Goal: Transaction & Acquisition: Purchase product/service

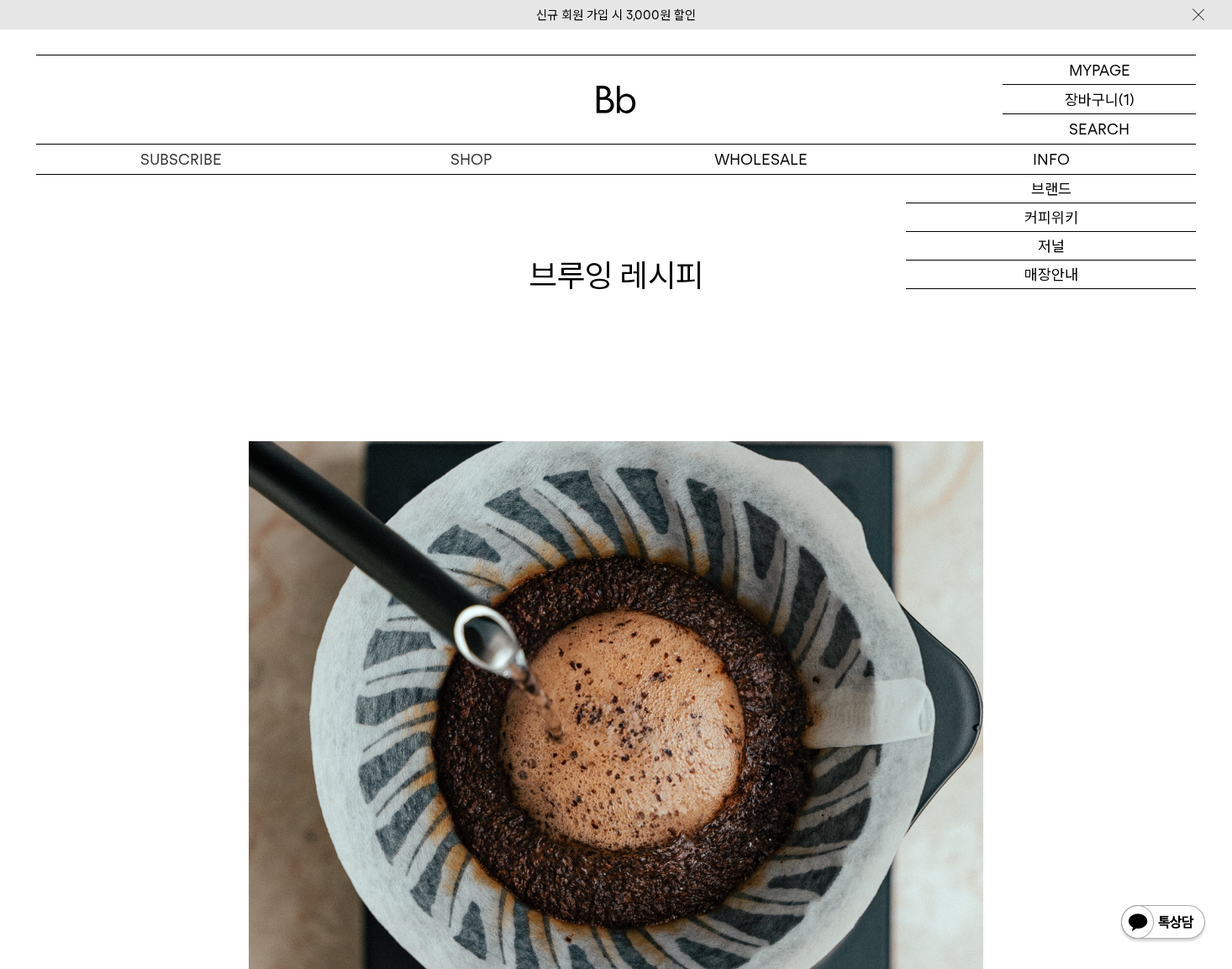
click at [1162, 94] on div "CART 장바구니 (1)" at bounding box center [1100, 99] width 194 height 29
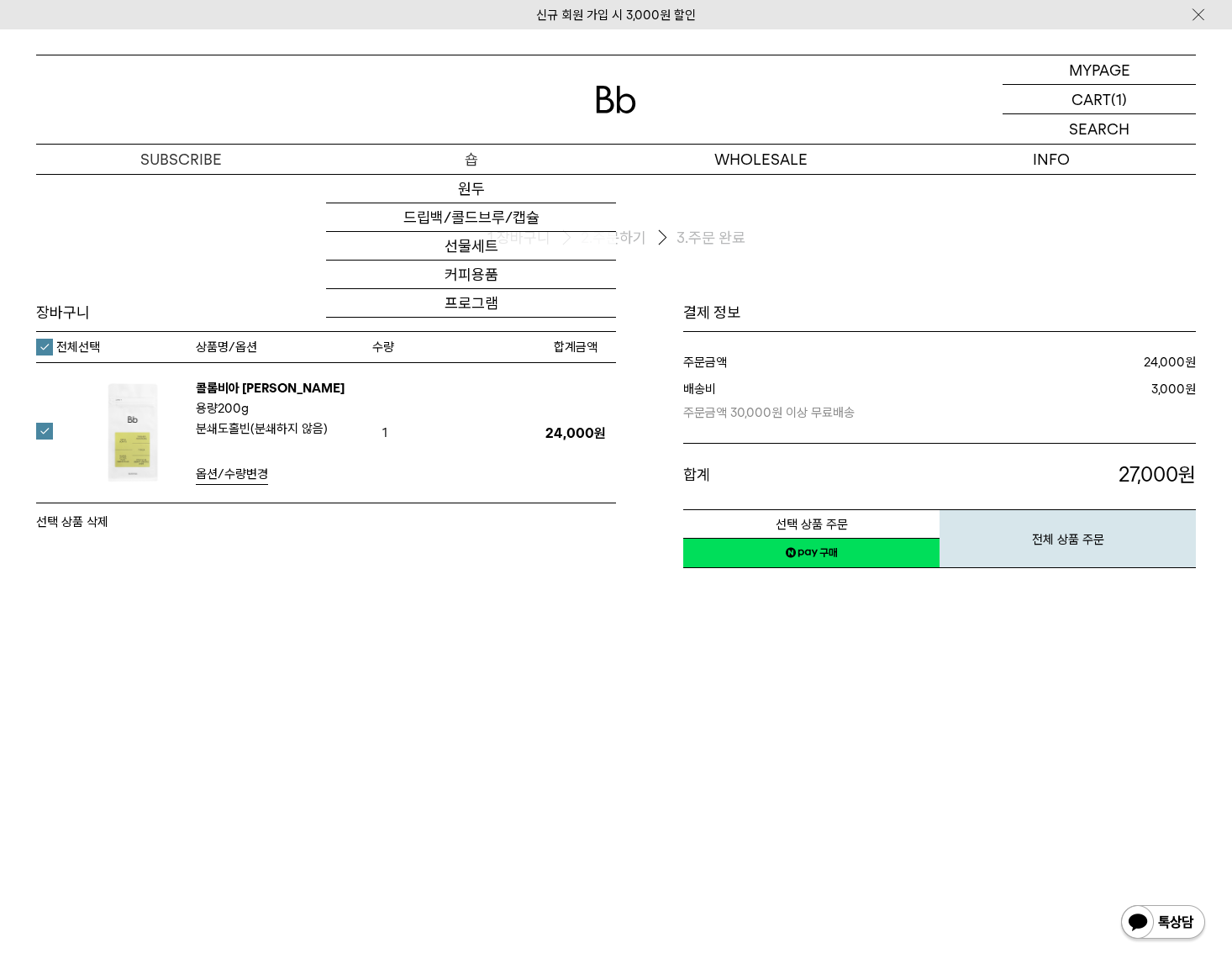
click at [468, 155] on p "숍" at bounding box center [470, 159] width 290 height 30
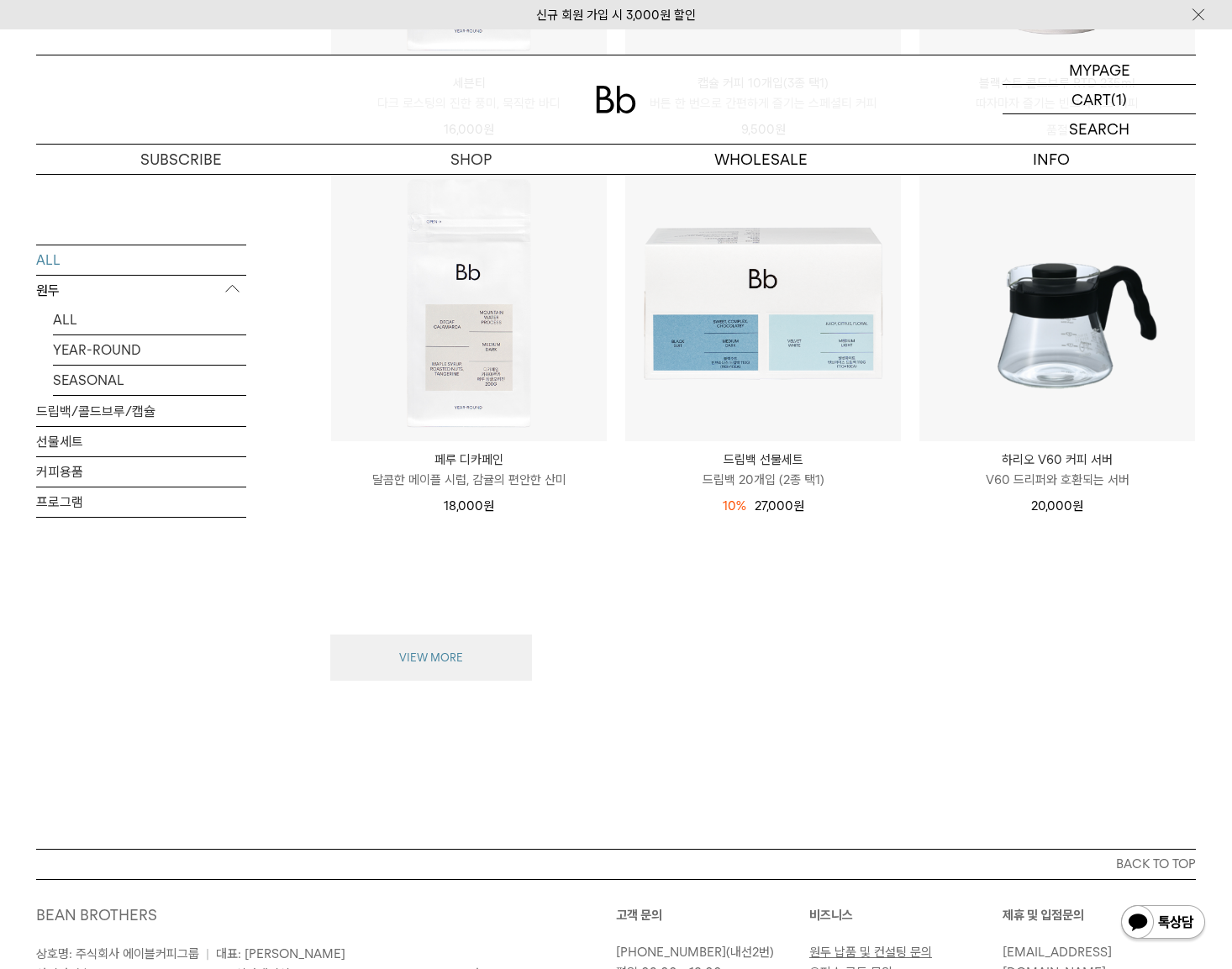
scroll to position [2017, 0]
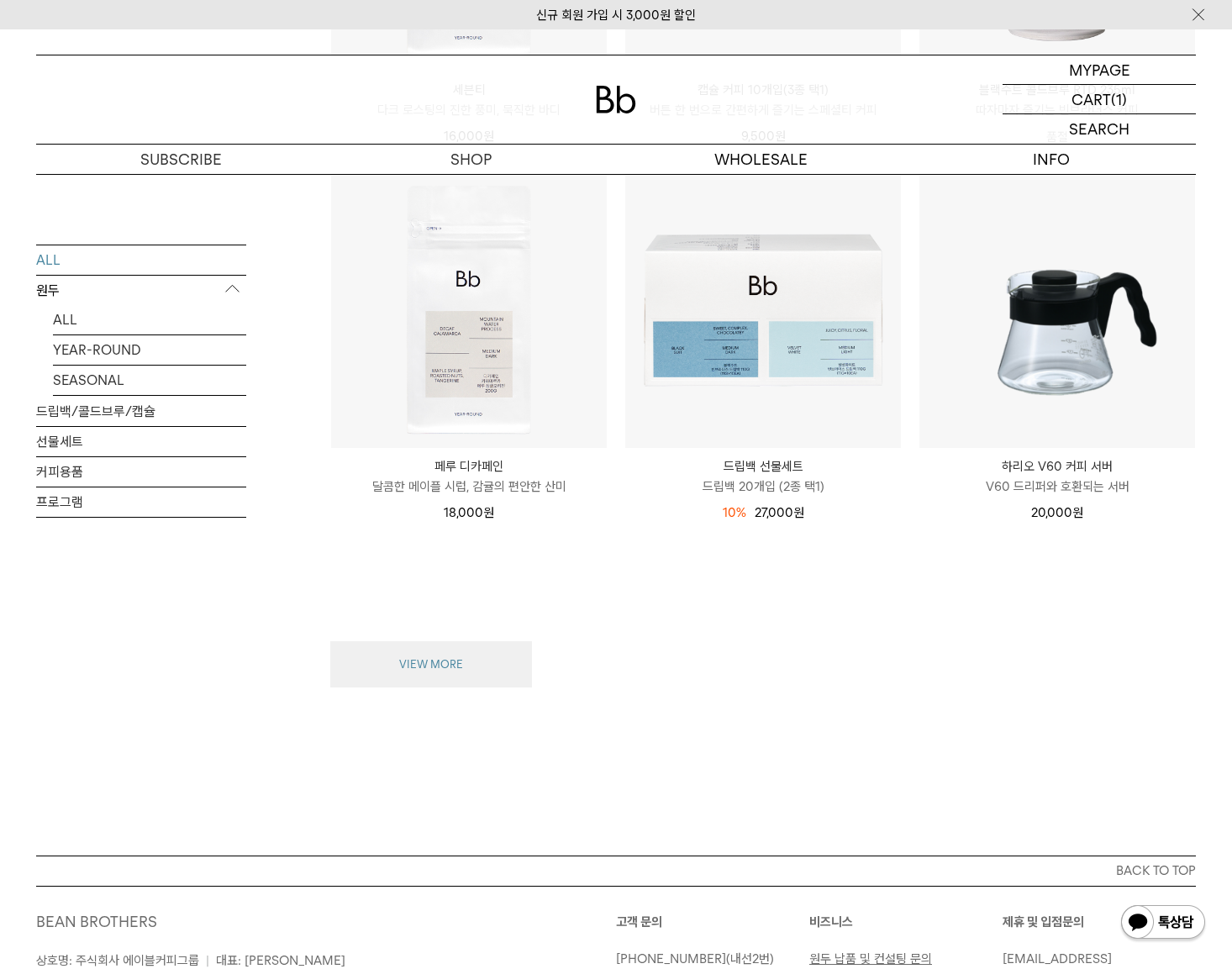
click at [420, 668] on button "VIEW MORE" at bounding box center [431, 664] width 202 height 47
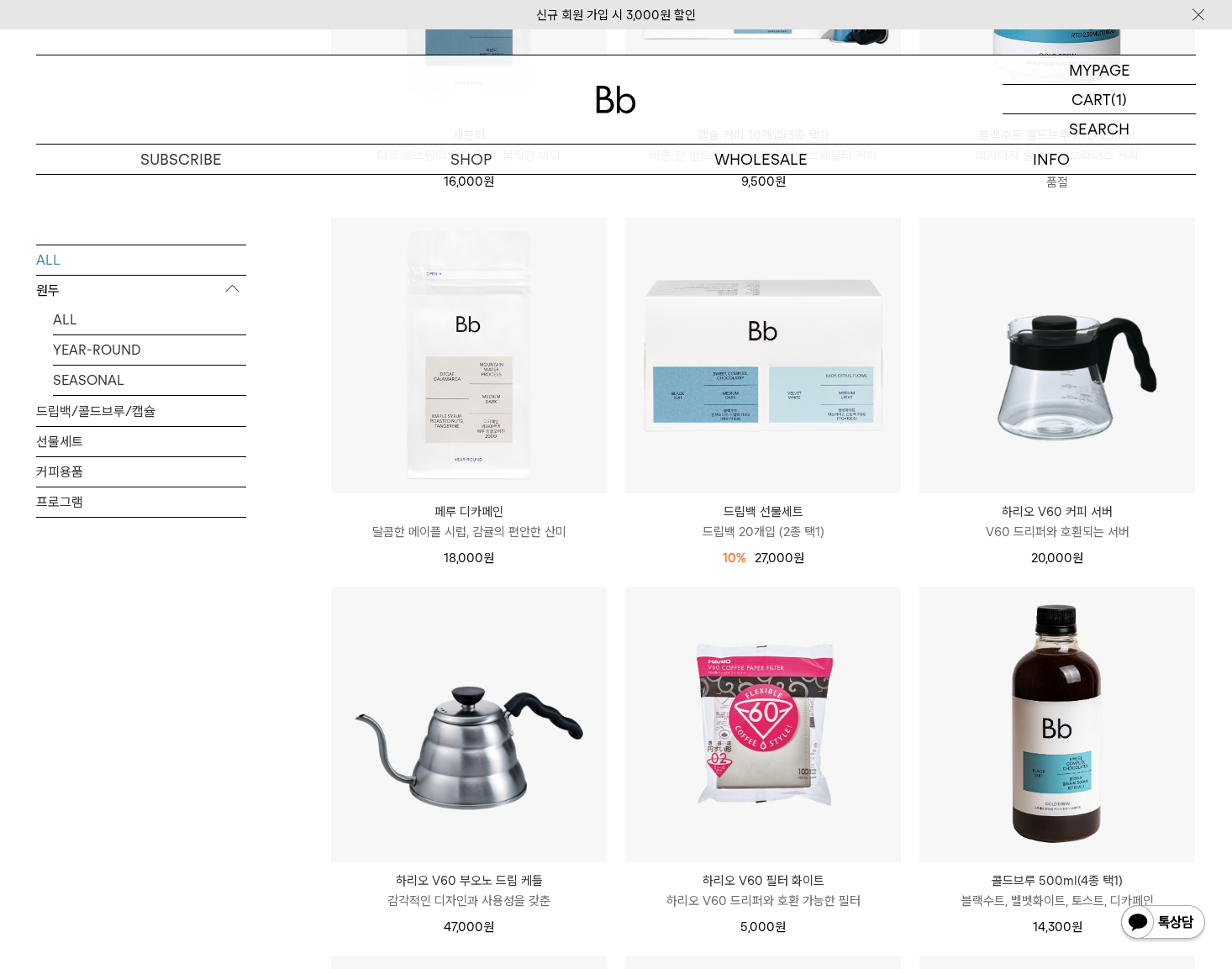
scroll to position [1849, 0]
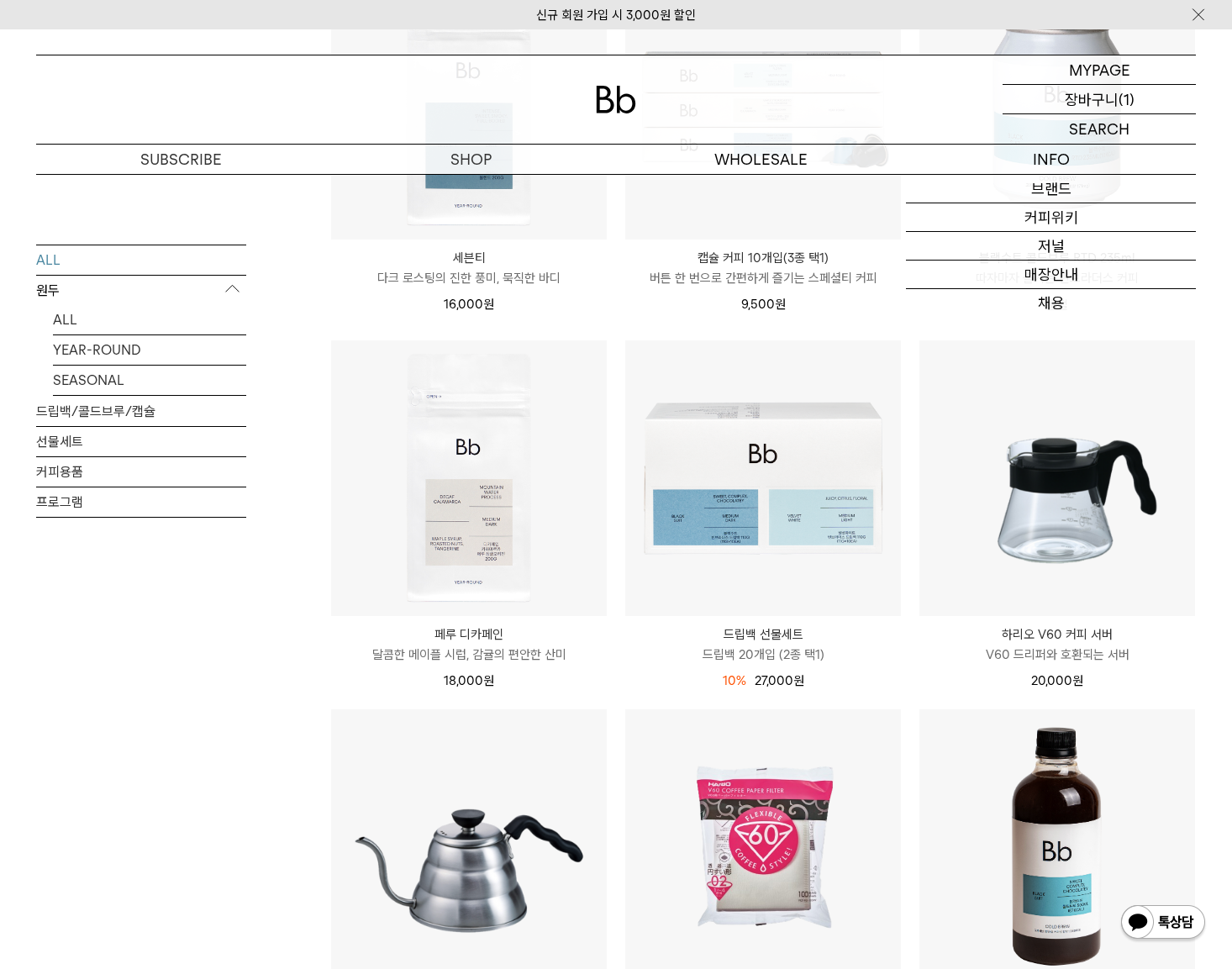
click at [1052, 104] on div "CART 장바구니 (1)" at bounding box center [1100, 99] width 194 height 29
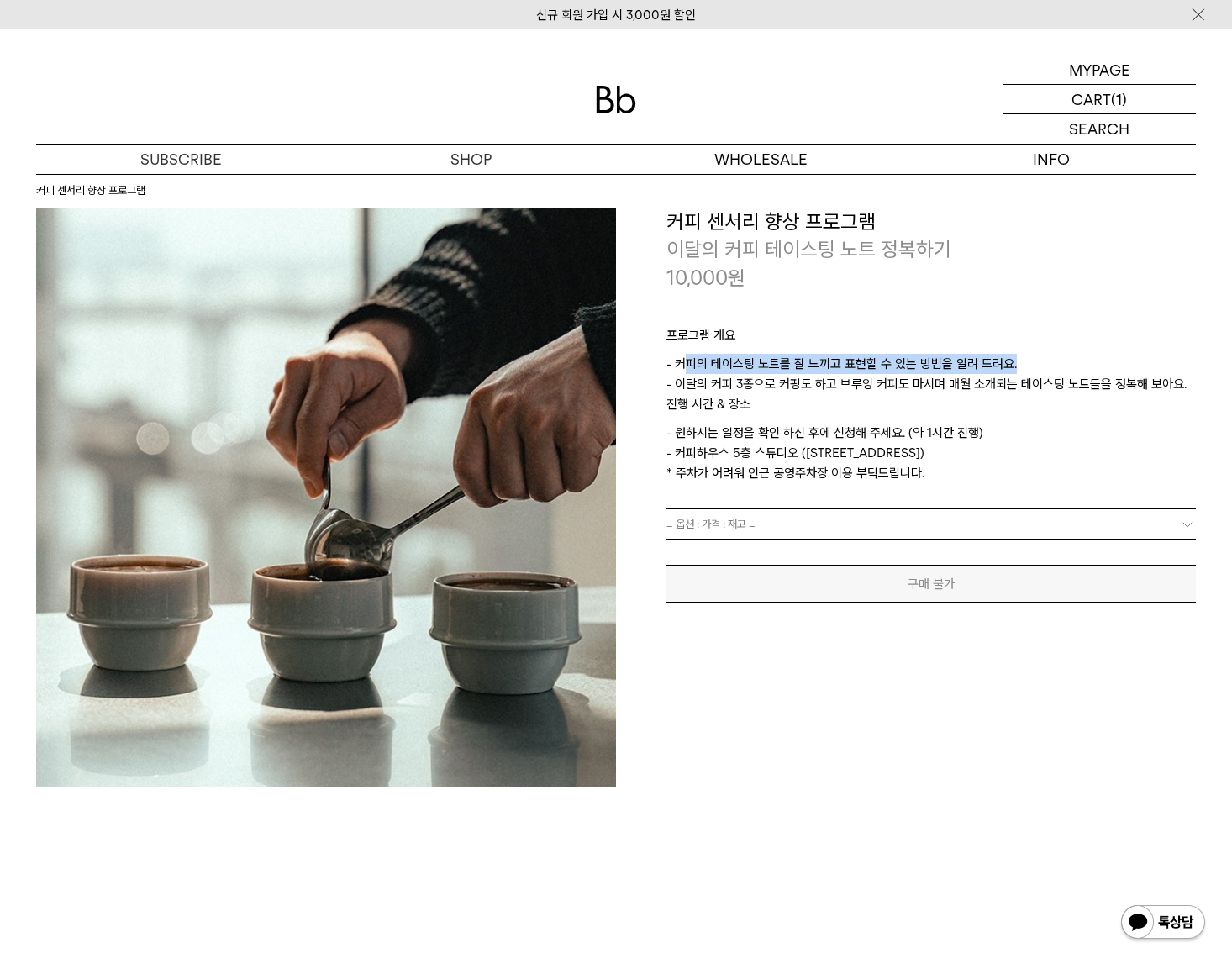
drag, startPoint x: 688, startPoint y: 358, endPoint x: 1013, endPoint y: 361, distance: 325.0
click at [1013, 361] on p "- 커피의 테이스팅 노트를 잘 느끼고 표현할 수 있는 방법을 알려 드려요. - 이달의 커피 3종으로 커핑도 하고 브루잉 커피도 마시며 매월 소…" at bounding box center [931, 375] width 530 height 41
click at [976, 345] on p "프로그램 개요" at bounding box center [931, 340] width 530 height 29
drag, startPoint x: 724, startPoint y: 385, endPoint x: 801, endPoint y: 386, distance: 77.0
click at [801, 386] on p "- 커피의 테이스팅 노트를 잘 느끼고 표현할 수 있는 방법을 알려 드려요. - 이달의 커피 3종으로 커핑도 하고 브루잉 커피도 마시며 매월 소…" at bounding box center [931, 375] width 530 height 41
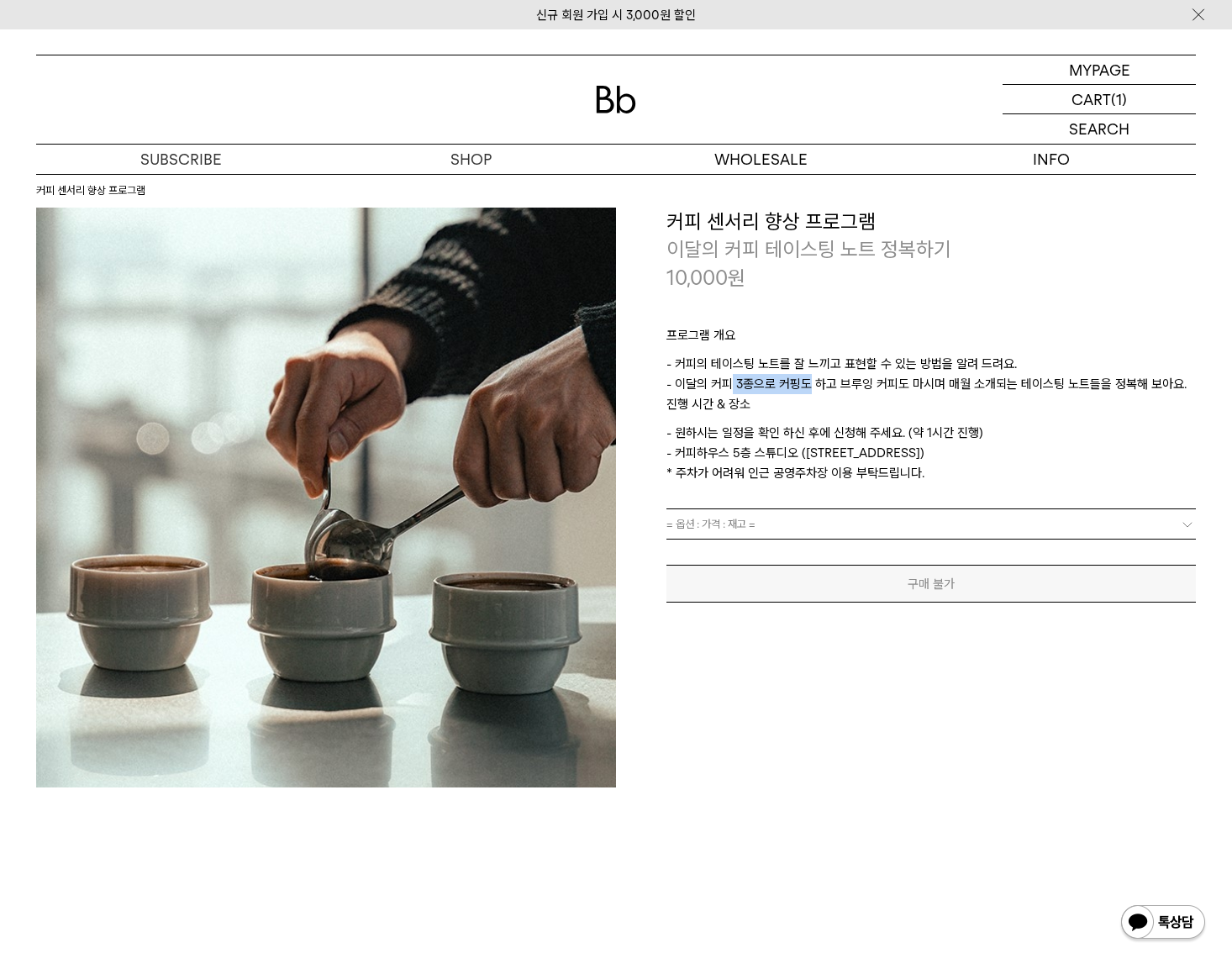
click at [801, 385] on p "- 커피의 테이스팅 노트를 잘 느끼고 표현할 수 있는 방법을 알려 드려요. - 이달의 커피 3종으로 커핑도 하고 브루잉 커피도 마시며 매월 소…" at bounding box center [931, 375] width 530 height 41
click at [790, 534] on link "= 옵션 : 가격 : 재고 =" at bounding box center [931, 524] width 530 height 30
click at [818, 479] on p "- 원하시는 일정을 확인 하신 후에 신청해 주세요. (약 1시간 진행) - 커피하우스 5층 스튜디오 (서울 마포구 토정로9길 2) * 주차가 …" at bounding box center [931, 453] width 530 height 60
drag, startPoint x: 674, startPoint y: 458, endPoint x: 805, endPoint y: 454, distance: 131.1
click at [805, 454] on p "- 원하시는 일정을 확인 하신 후에 신청해 주세요. (약 1시간 진행) - 커피하우스 5층 스튜디오 (서울 마포구 토정로9길 2) * 주차가 …" at bounding box center [931, 453] width 530 height 60
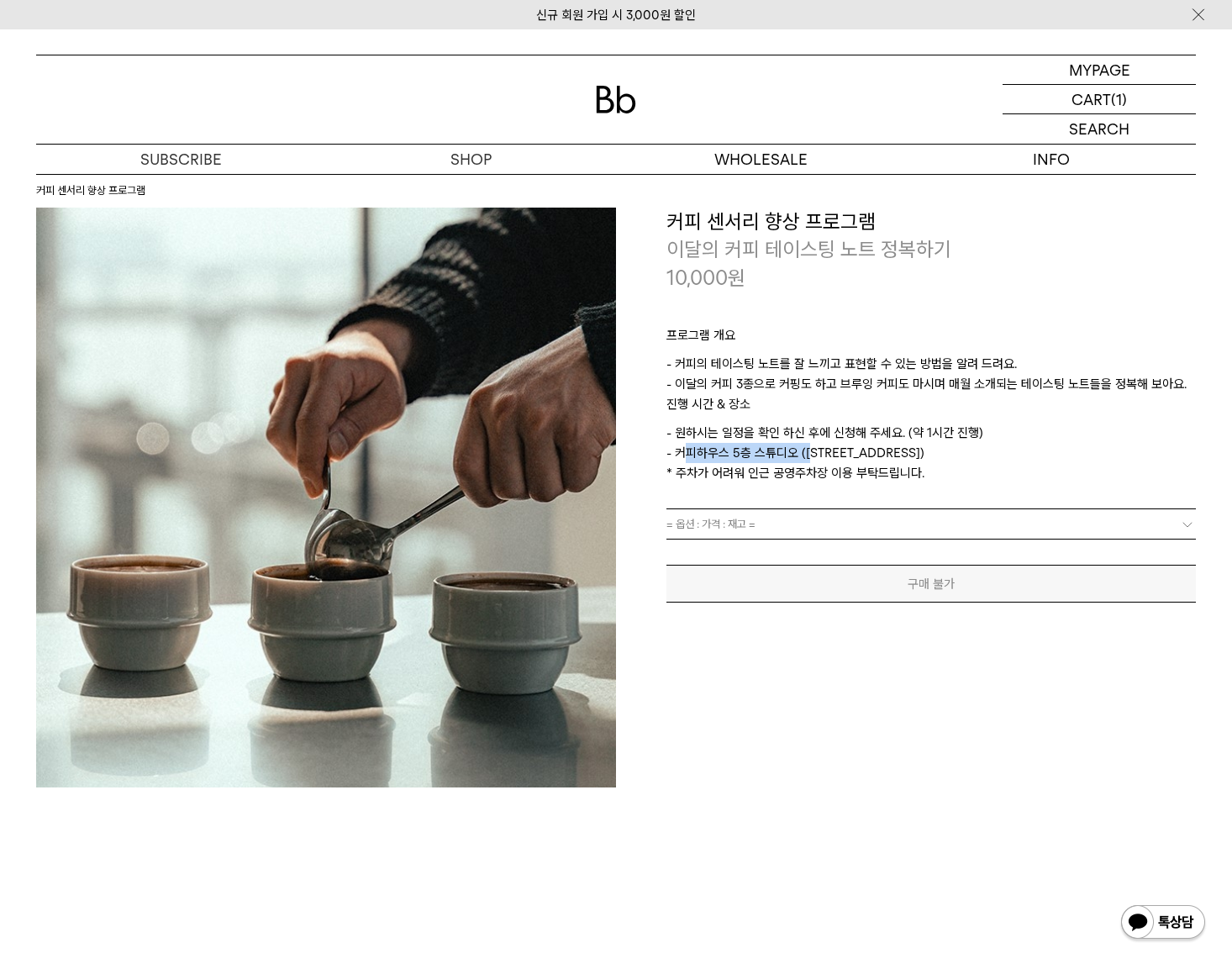
click at [805, 454] on p "- 원하시는 일정을 확인 하신 후에 신청해 주세요. (약 1시간 진행) - 커피하우스 5층 스튜디오 (서울 마포구 토정로9길 2) * 주차가 …" at bounding box center [931, 453] width 530 height 60
drag, startPoint x: 681, startPoint y: 425, endPoint x: 919, endPoint y: 448, distance: 239.1
click at [919, 448] on p "- 원하시는 일정을 확인 하신 후에 신청해 주세요. (약 1시간 진행) - 커피하우스 5층 스튜디오 (서울 마포구 토정로9길 2) * 주차가 …" at bounding box center [931, 453] width 530 height 60
click at [1088, 526] on link "= 옵션 : 가격 : 재고 =" at bounding box center [931, 524] width 530 height 30
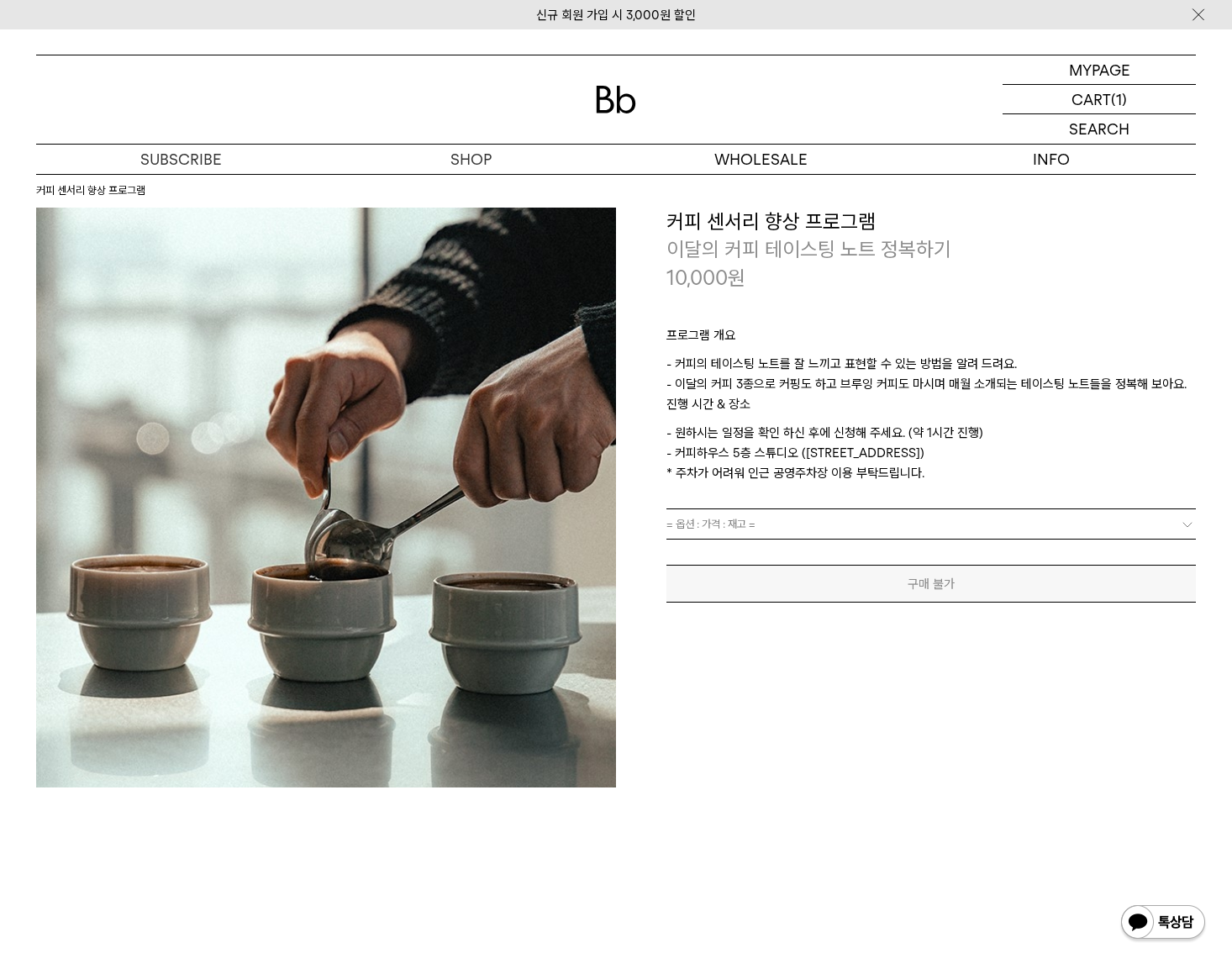
click at [1178, 526] on link "= 옵션 : 가격 : 재고 =" at bounding box center [931, 524] width 530 height 30
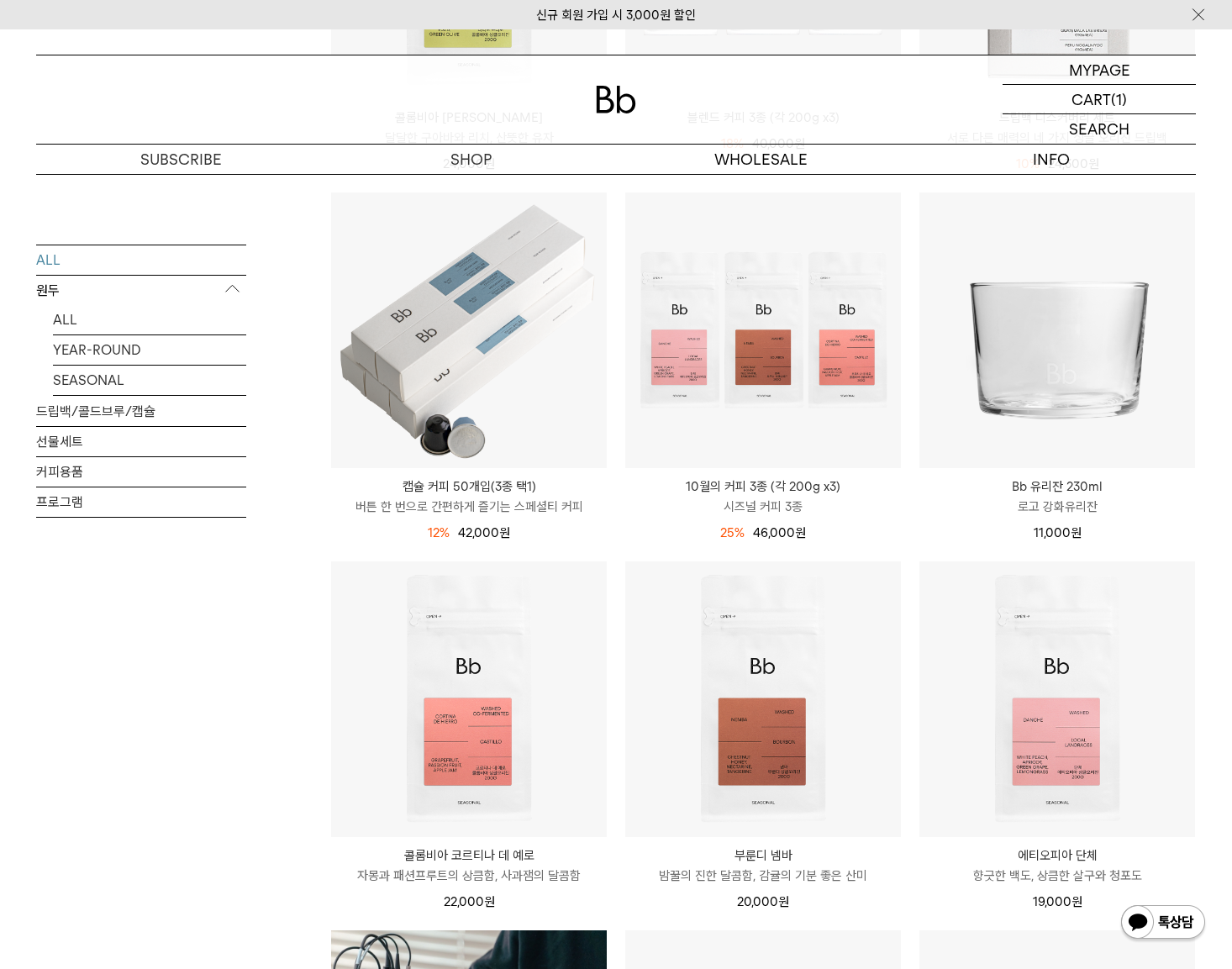
scroll to position [494, 0]
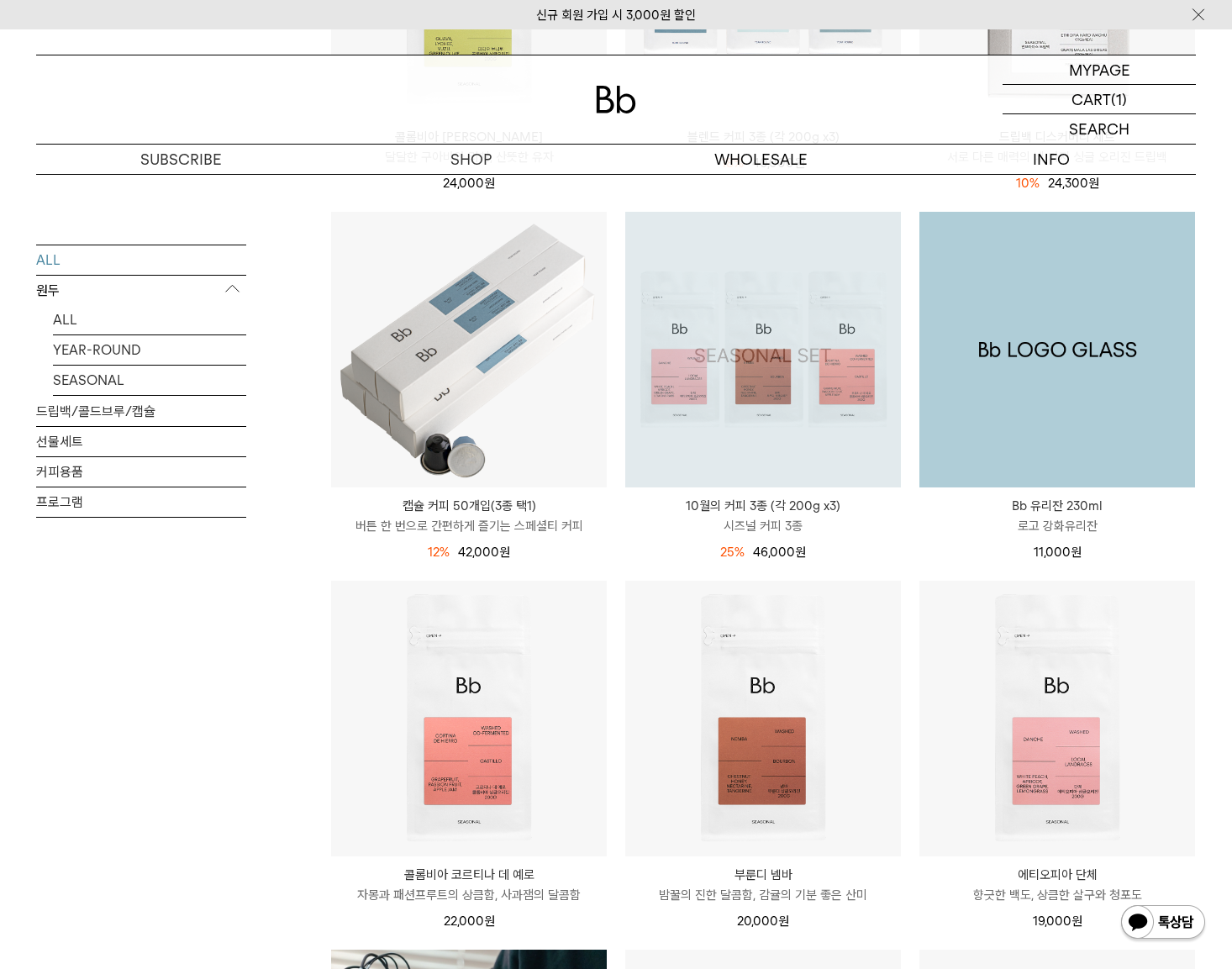
click at [1032, 424] on img at bounding box center [1057, 349] width 276 height 276
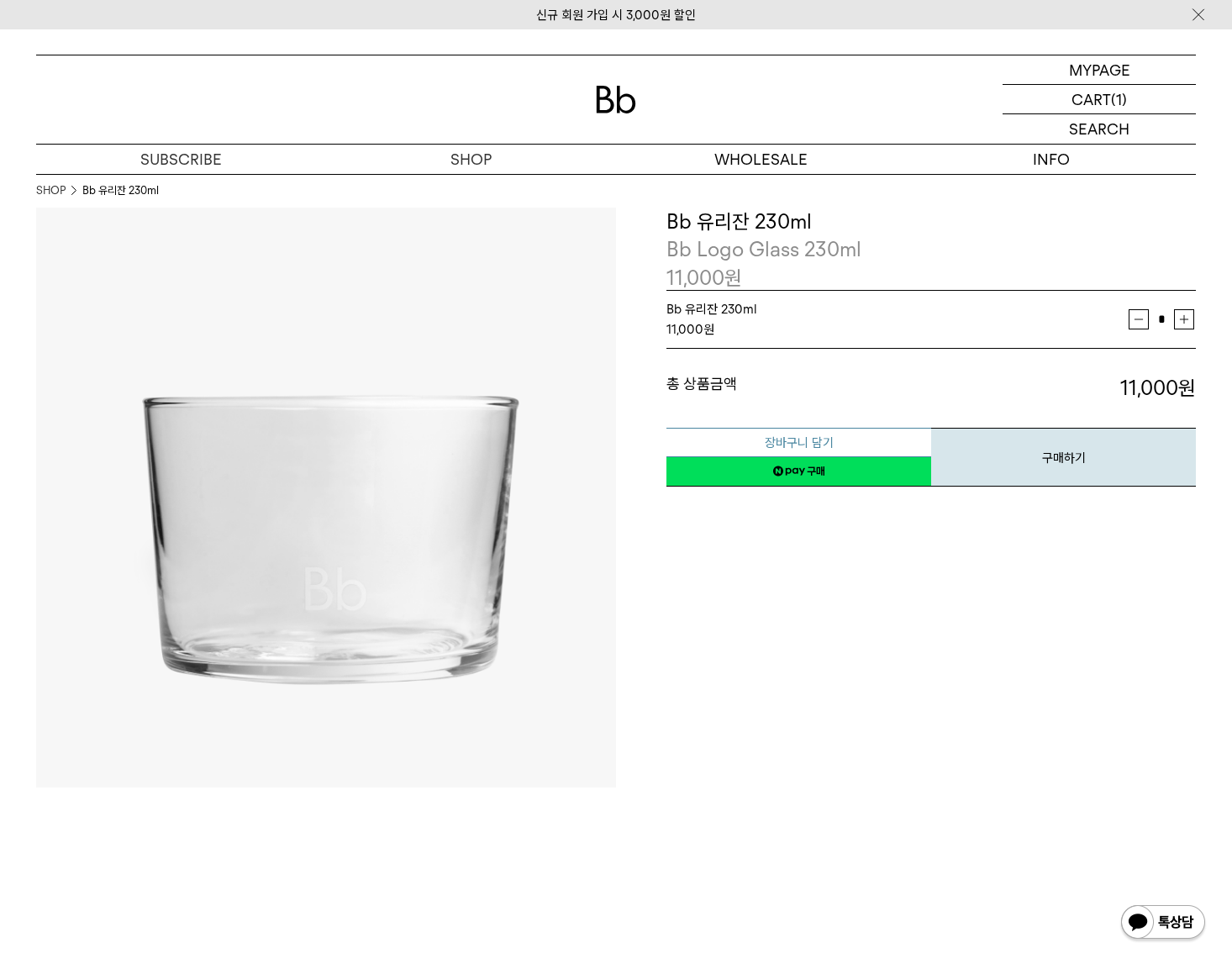
click at [841, 442] on button "장바구니 담기" at bounding box center [799, 442] width 265 height 30
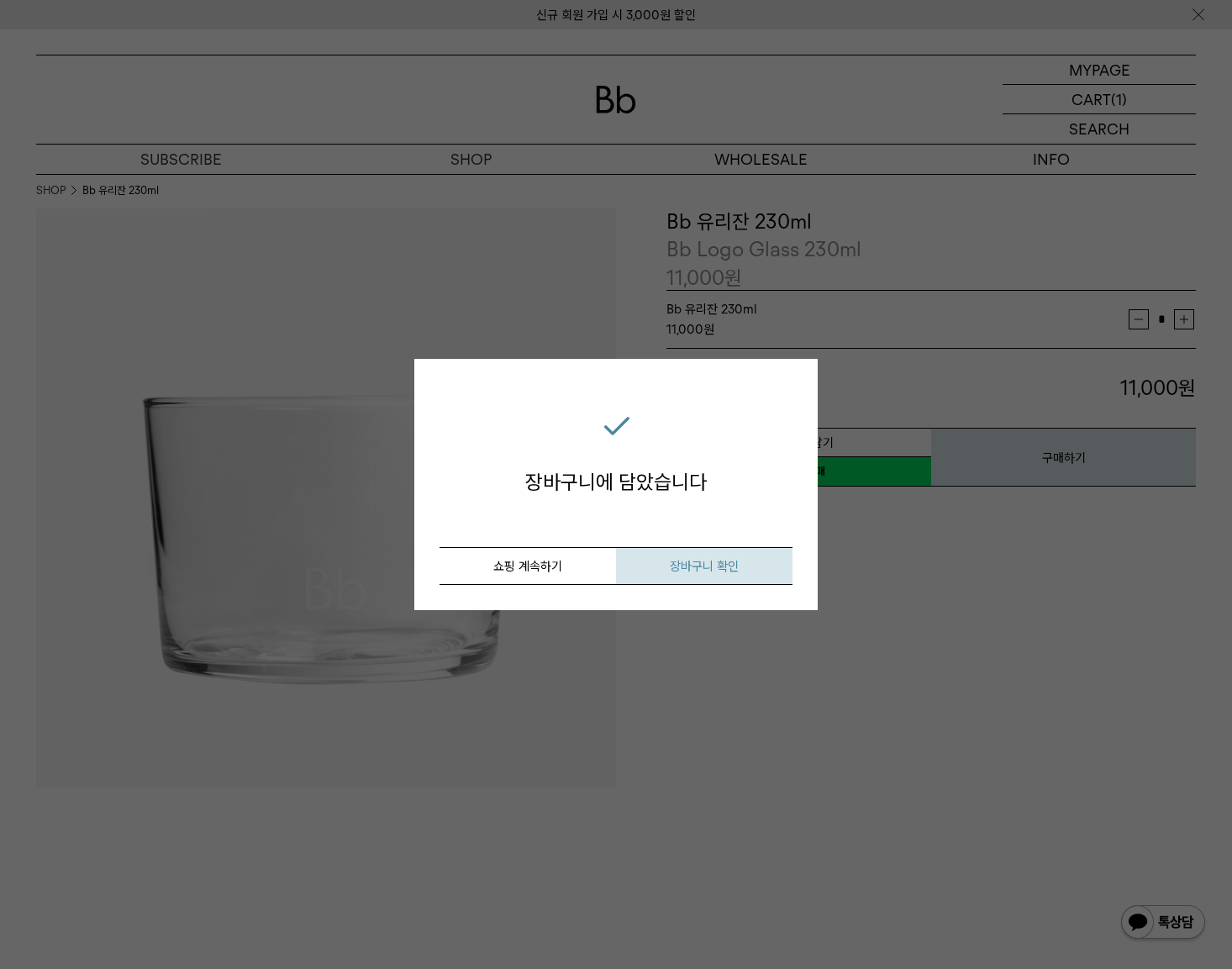
click at [676, 567] on span "장바구니 확인" at bounding box center [704, 566] width 69 height 15
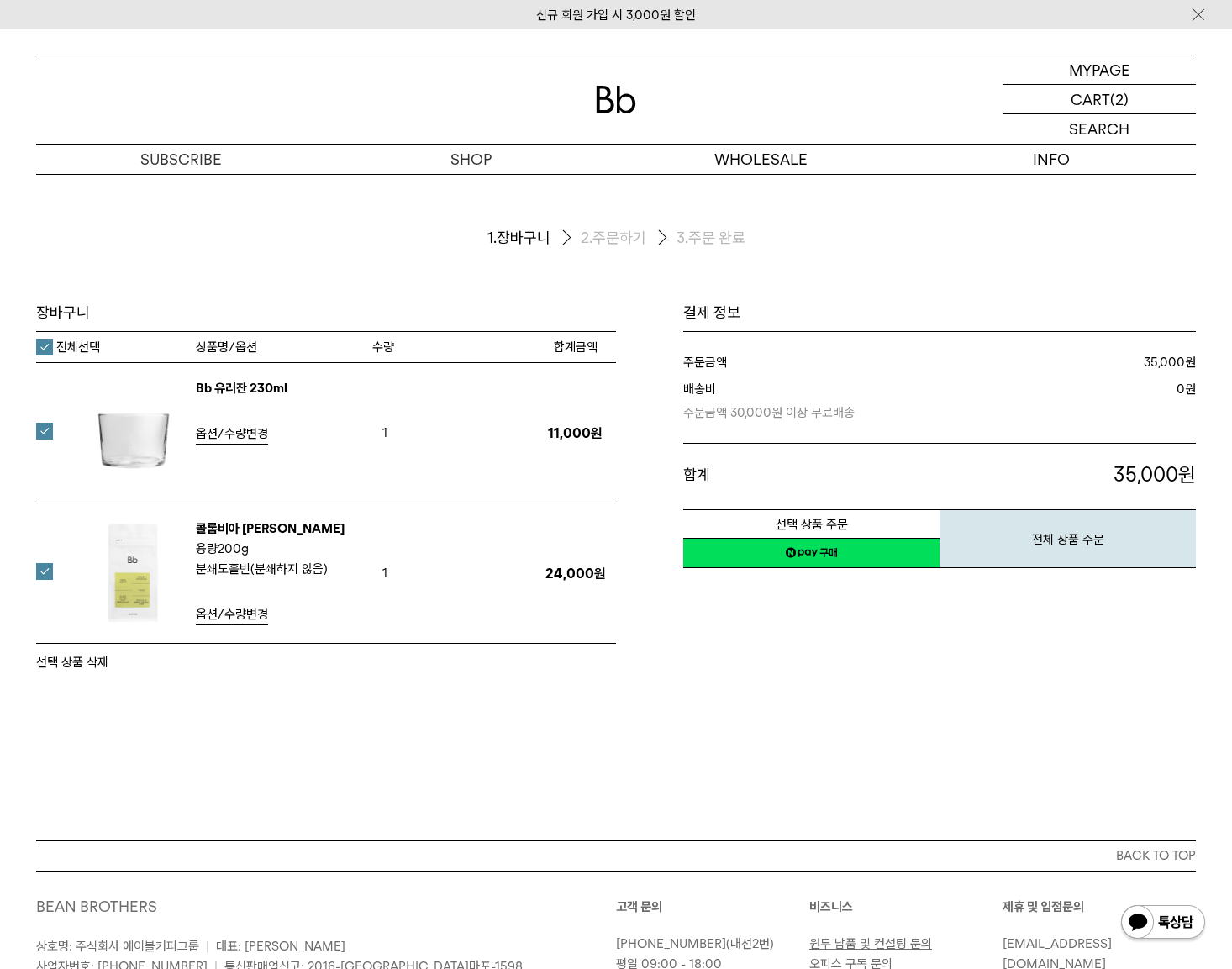
click at [847, 555] on link "네이버페이 구매하기" at bounding box center [812, 553] width 256 height 31
click at [835, 692] on div "장바구니 1. 장바구니 2. 주문하기 3. 주문 완료 장바구니 1" at bounding box center [616, 507] width 1232 height 667
click at [630, 104] on img at bounding box center [616, 99] width 41 height 28
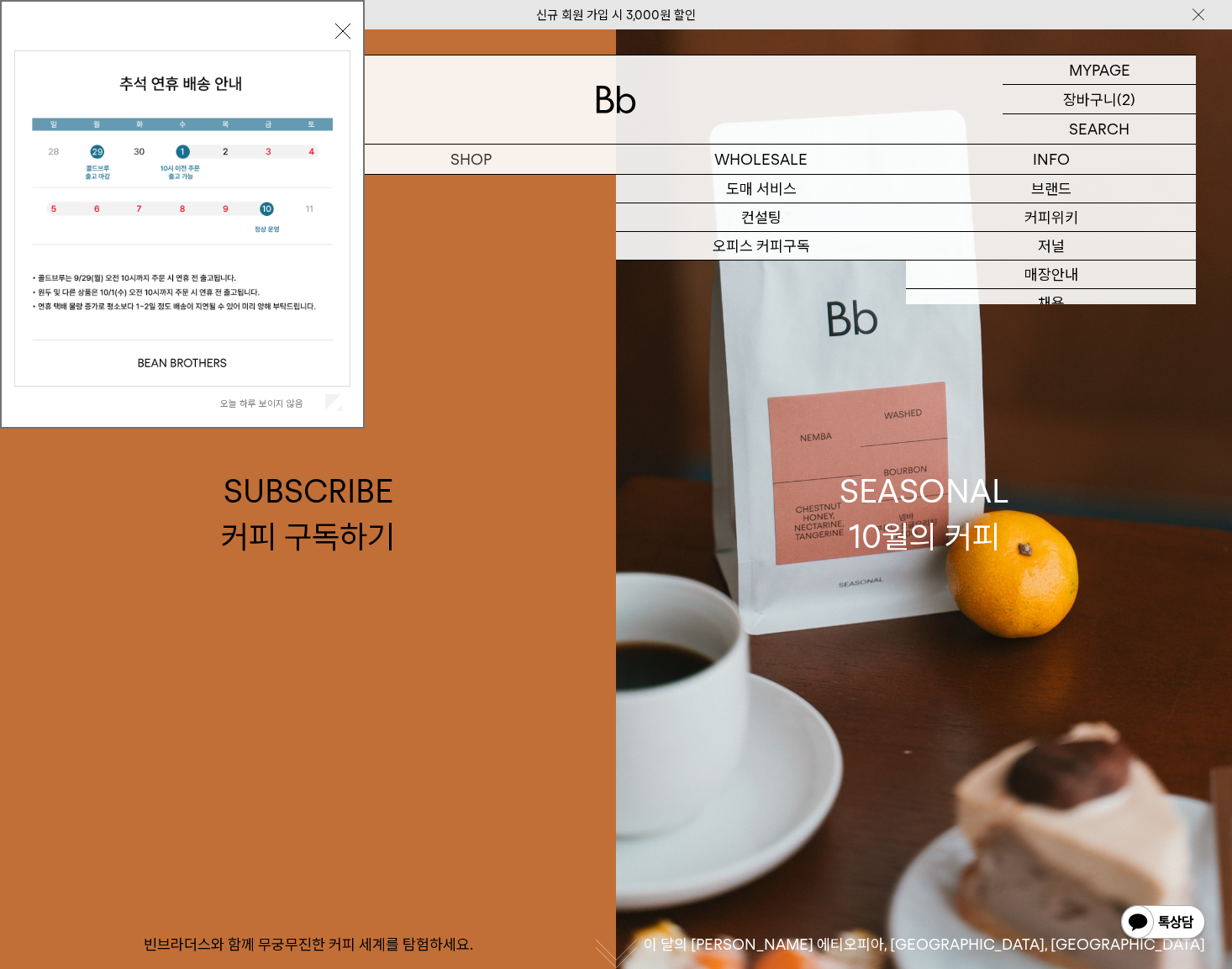
click at [1088, 102] on p "장바구니" at bounding box center [1089, 99] width 53 height 29
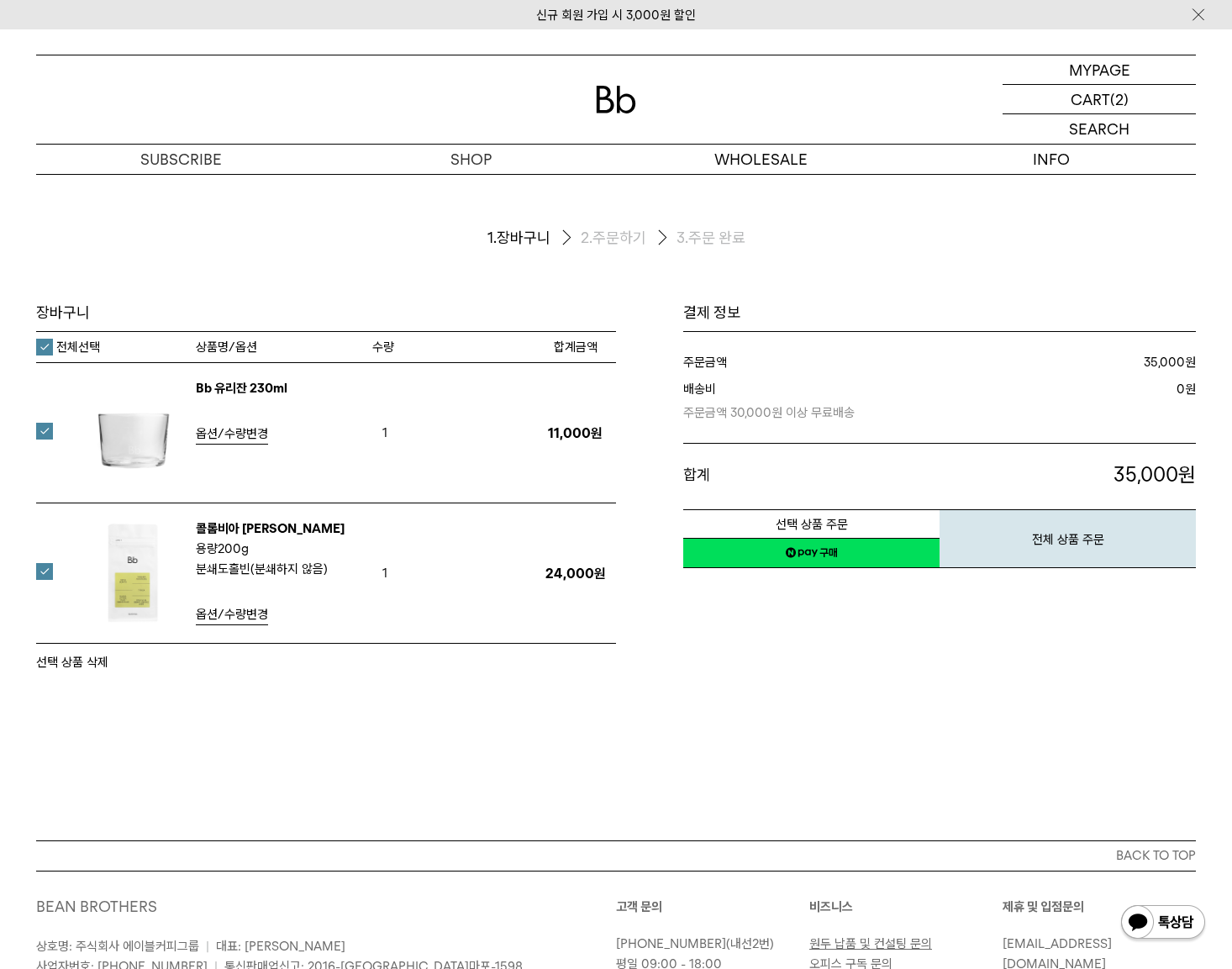
click at [48, 340] on label "전체선택" at bounding box center [68, 347] width 64 height 17
click at [44, 349] on label "전체선택" at bounding box center [68, 347] width 64 height 17
click at [80, 668] on button "선택 상품 삭제" at bounding box center [72, 662] width 72 height 20
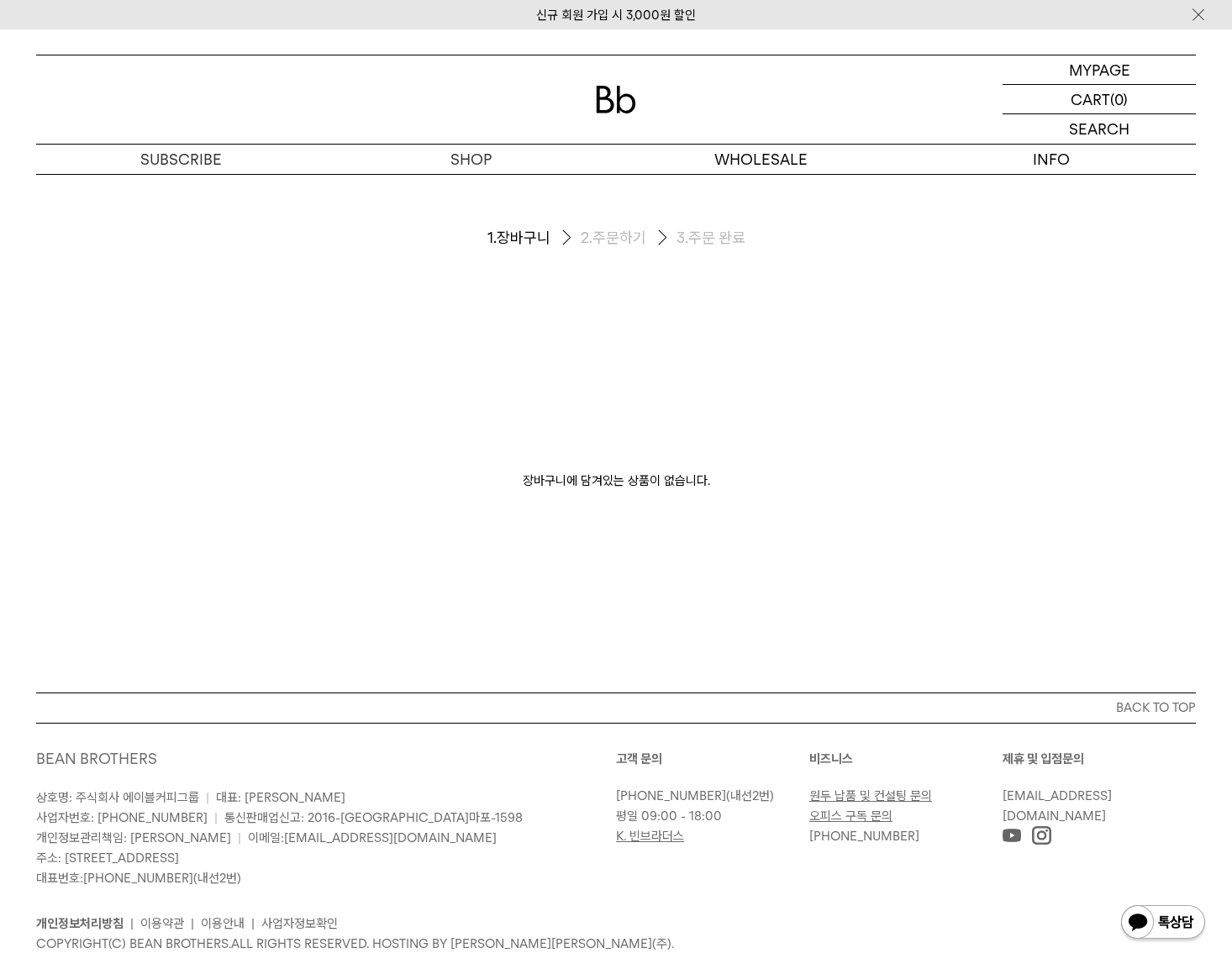
click at [142, 399] on p "장바구니에 담겨있는 상품이 없습니다." at bounding box center [616, 413] width 1160 height 222
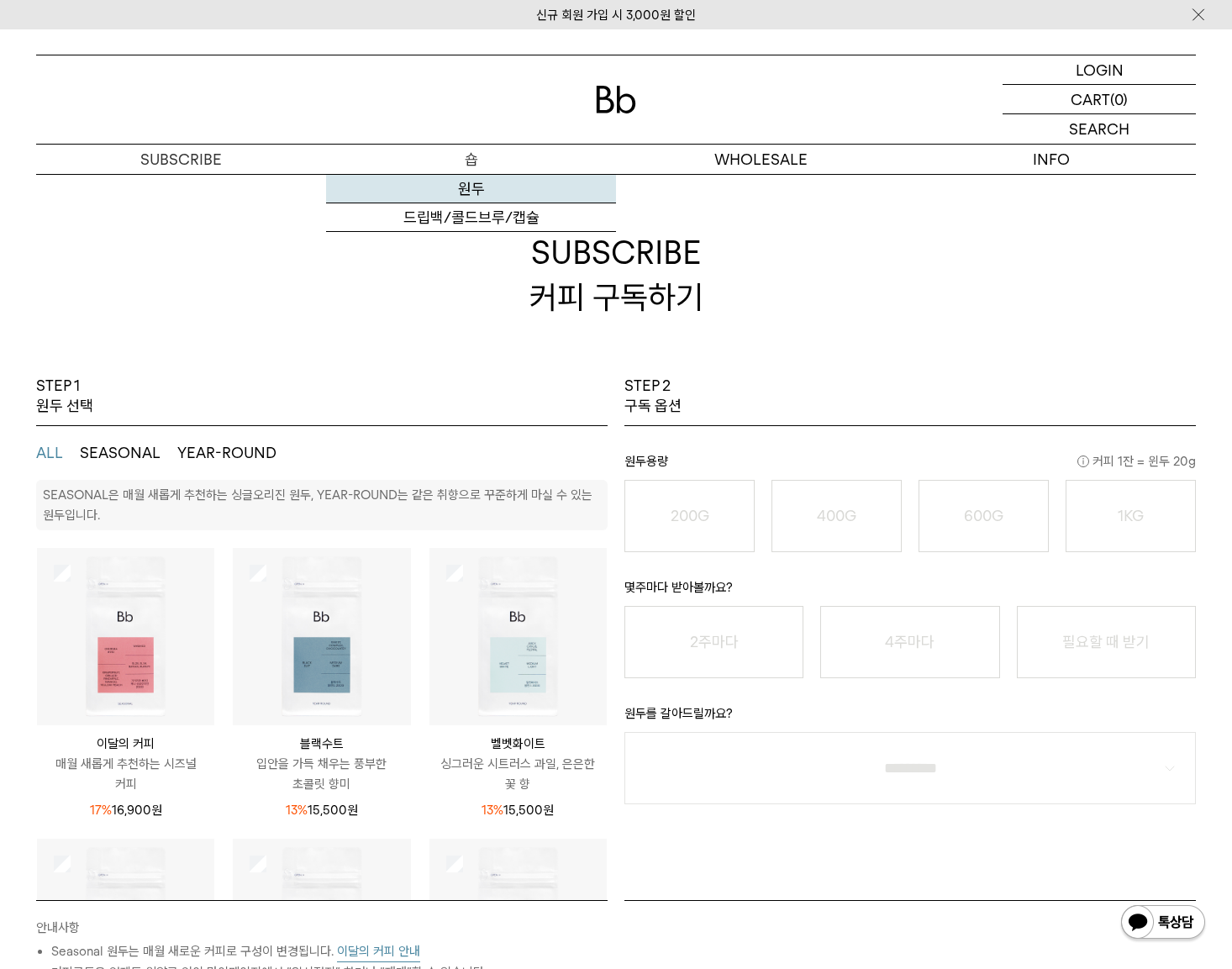
click at [468, 193] on link "원두" at bounding box center [470, 189] width 290 height 29
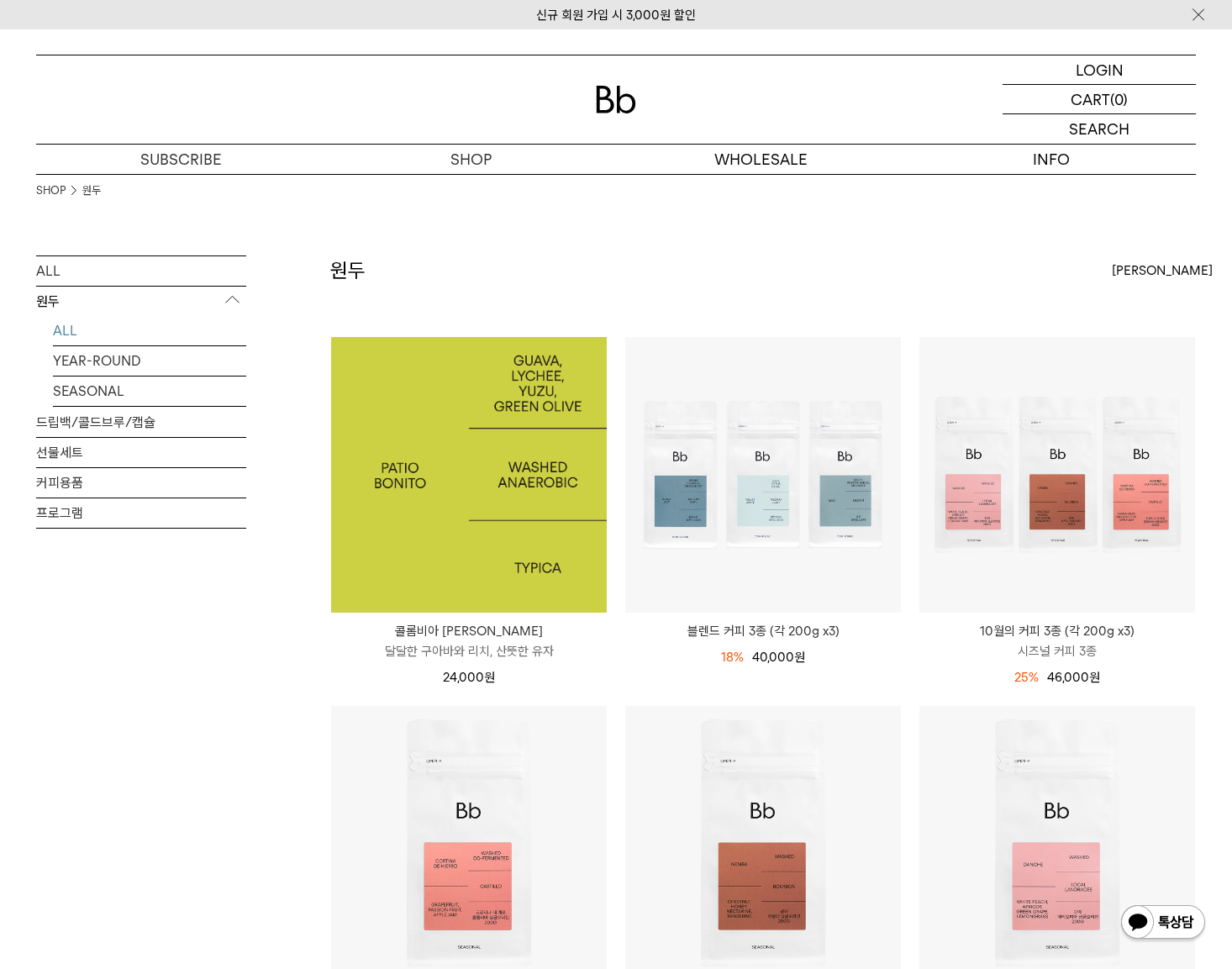
click at [491, 483] on img at bounding box center [469, 475] width 276 height 276
